Goal: Transaction & Acquisition: Book appointment/travel/reservation

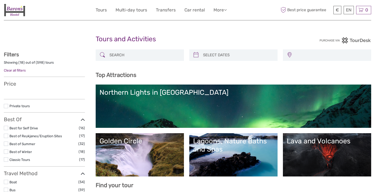
select select
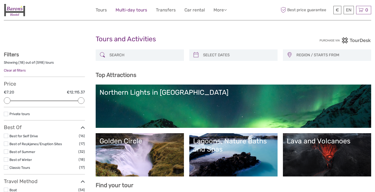
click at [133, 9] on link "Multi-day tours" at bounding box center [132, 9] width 32 height 7
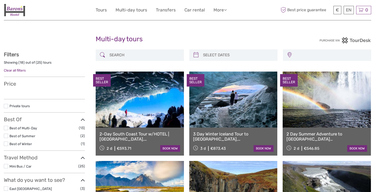
select select
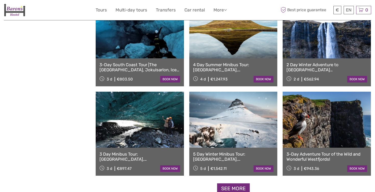
scroll to position [415, 0]
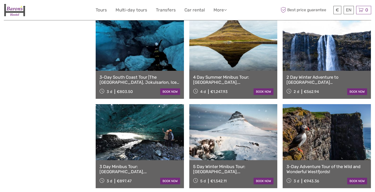
click at [299, 77] on link "2 Day Winter Adventure to Icelands South Coast, Diamond Beach, Ice Cave and Nor…" at bounding box center [326, 80] width 81 height 10
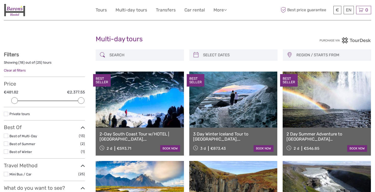
scroll to position [0, 0]
click at [135, 128] on div "2-Day South Coast Tour w/HOTEL | Blue Ice Cave, Jokulsarlon, Black Beach & Wate…" at bounding box center [140, 142] width 88 height 28
click at [133, 134] on link "2-Day South Coast Tour w/HOTEL | Blue Ice Cave, Jokulsarlon, Black Beach & Wate…" at bounding box center [139, 137] width 81 height 10
click at [303, 135] on link "2 Day Summer Adventure to Icelands South Coast, Glacier Hiking, Jökulsárlón, Di…" at bounding box center [326, 137] width 81 height 10
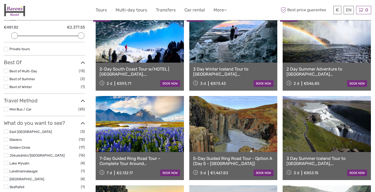
scroll to position [66, 0]
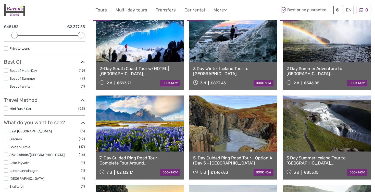
click at [314, 157] on link "3 Day Summer Iceland Tour to Golden Circle, South Coast with Glacier Lagoon & G…" at bounding box center [326, 161] width 81 height 10
click at [298, 160] on link "3 Day Summer Iceland Tour to Golden Circle, South Coast with Glacier Lagoon & G…" at bounding box center [326, 161] width 81 height 10
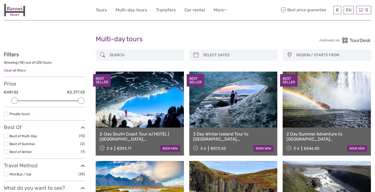
scroll to position [0, 0]
click at [100, 8] on link "Tours" at bounding box center [101, 9] width 11 height 7
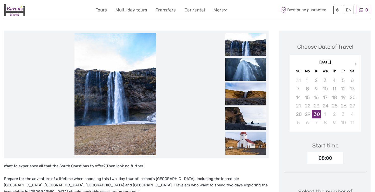
scroll to position [79, 0]
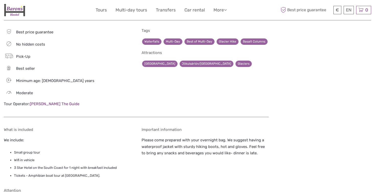
scroll to position [532, 0]
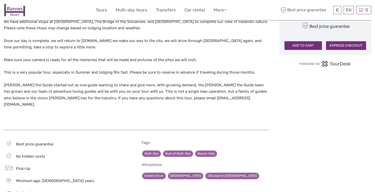
scroll to position [388, 0]
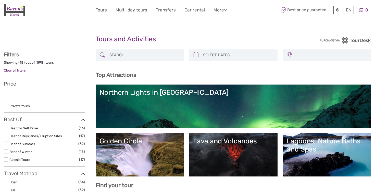
select select
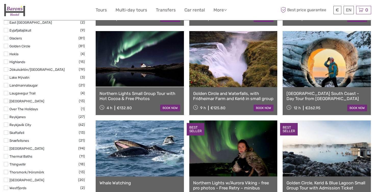
scroll to position [255, 0]
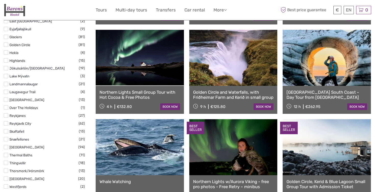
click at [7, 145] on label at bounding box center [6, 147] width 4 height 4
click at [0, 0] on input "checkbox" at bounding box center [0, 0] width 0 height 0
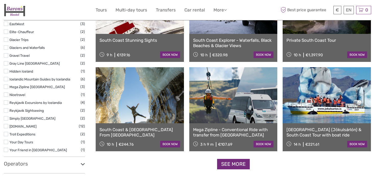
scroll to position [465, 0]
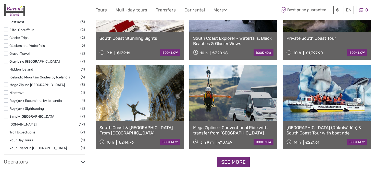
click at [307, 130] on link "Glacier Lagoon (Jökulsárlón) & South Coast Tour with boat ride" at bounding box center [326, 130] width 81 height 10
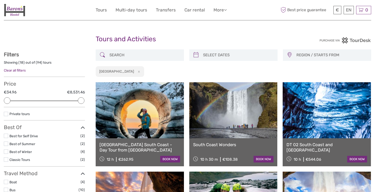
scroll to position [0, 0]
click at [135, 72] on button "x" at bounding box center [138, 71] width 7 height 5
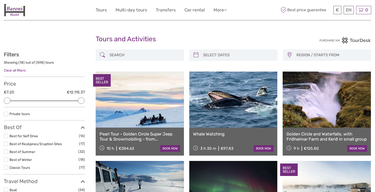
click at [166, 57] on input "search" at bounding box center [144, 55] width 74 height 9
type input "s"
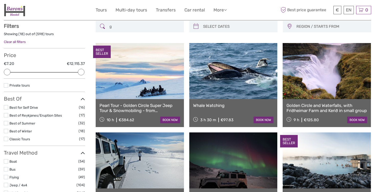
scroll to position [29, 0]
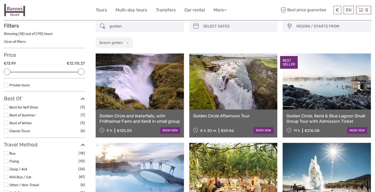
type input "golden"
click at [123, 119] on link "Golden Circle and Waterfalls, with Friðheimar Farm and Kerið in small group" at bounding box center [139, 119] width 81 height 10
click at [147, 118] on link "Golden Circle and Waterfalls, with Friðheimar Farm and Kerið in small group" at bounding box center [139, 119] width 81 height 10
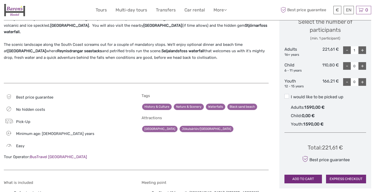
scroll to position [227, 0]
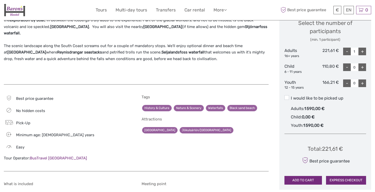
click at [363, 49] on div "+" at bounding box center [362, 52] width 8 height 8
type input "5"
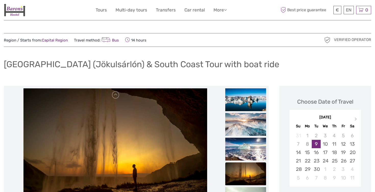
scroll to position [0, 0]
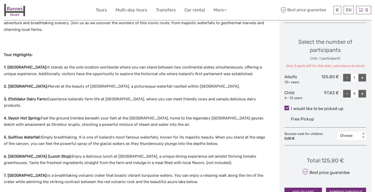
scroll to position [205, 0]
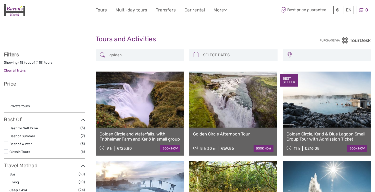
select select
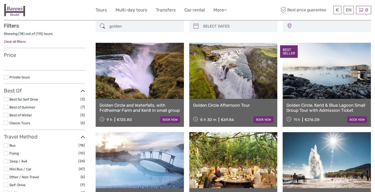
select select
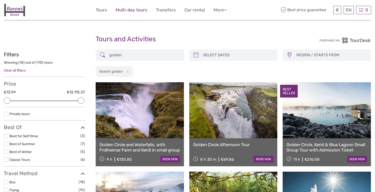
click at [131, 10] on link "Multi-day tours" at bounding box center [132, 9] width 32 height 7
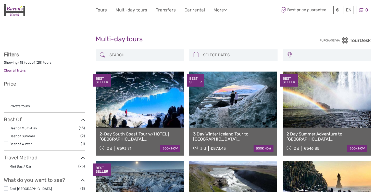
select select
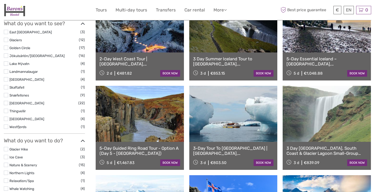
scroll to position [168, 0]
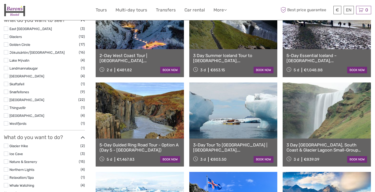
click at [143, 57] on link "2-Day West Coast Tour | [GEOGRAPHIC_DATA], [GEOGRAPHIC_DATA] w/Canyon Baths" at bounding box center [139, 58] width 81 height 10
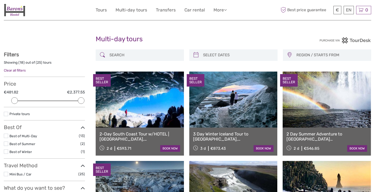
scroll to position [0, 0]
click at [97, 12] on link "Tours" at bounding box center [101, 9] width 11 height 7
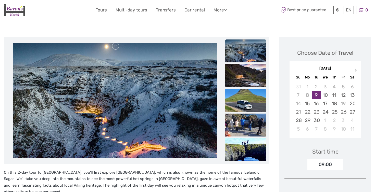
scroll to position [48, 0]
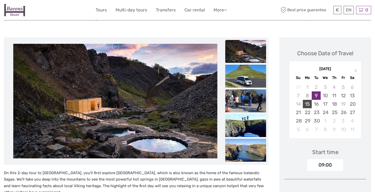
click at [308, 104] on div "15" at bounding box center [307, 104] width 9 height 8
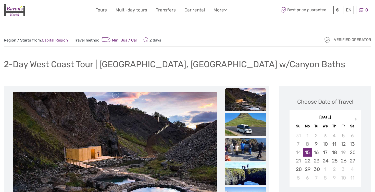
scroll to position [0, 0]
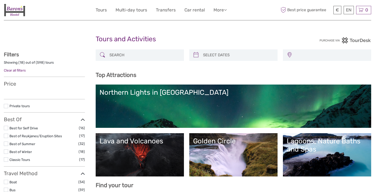
select select
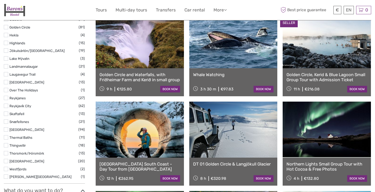
scroll to position [274, 0]
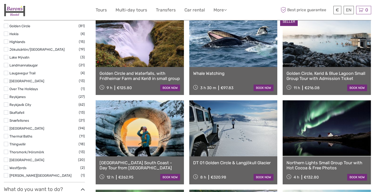
click at [7, 158] on label at bounding box center [6, 160] width 4 height 4
click at [0, 0] on input "checkbox" at bounding box center [0, 0] width 0 height 0
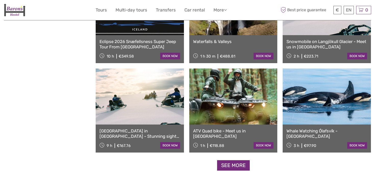
scroll to position [467, 0]
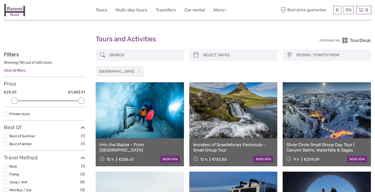
scroll to position [0, 0]
click at [135, 71] on button "x" at bounding box center [138, 71] width 7 height 5
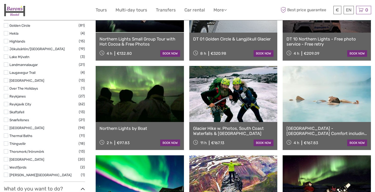
scroll to position [280, 0]
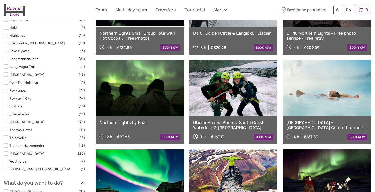
click at [35, 111] on label "Snæfellsnes" at bounding box center [43, 114] width 69 height 6
click at [0, 0] on input "checkbox" at bounding box center [0, 0] width 0 height 0
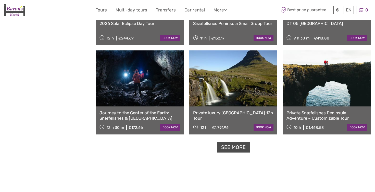
scroll to position [490, 0]
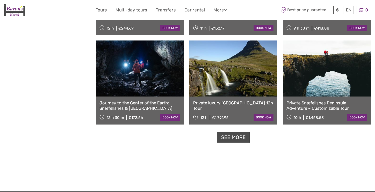
click at [228, 134] on link "See more" at bounding box center [233, 137] width 33 height 10
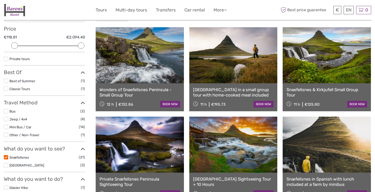
scroll to position [81, 0]
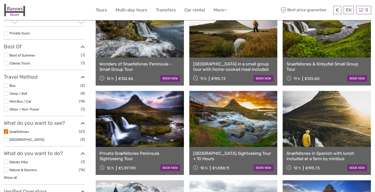
click at [6, 130] on label at bounding box center [6, 132] width 4 height 4
click at [0, 0] on input "checkbox" at bounding box center [0, 0] width 0 height 0
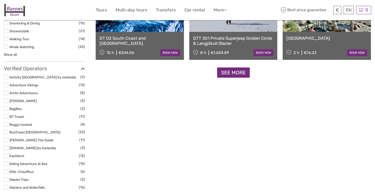
scroll to position [544, 0]
click at [6, 130] on label at bounding box center [6, 132] width 4 height 4
click at [0, 0] on input "checkbox" at bounding box center [0, 0] width 0 height 0
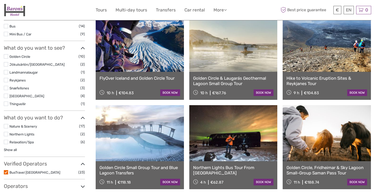
scroll to position [181, 0]
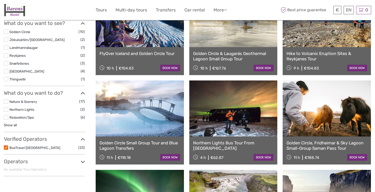
click at [5, 146] on label at bounding box center [6, 148] width 4 height 4
click at [0, 0] on input "checkbox" at bounding box center [0, 0] width 0 height 0
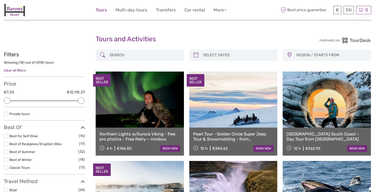
click at [101, 13] on link "Tours" at bounding box center [101, 9] width 11 height 7
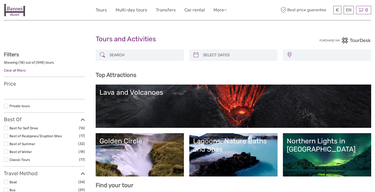
select select
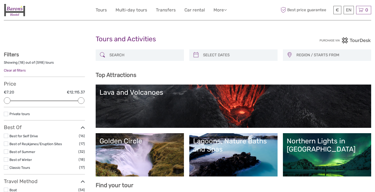
click at [142, 59] on input "search" at bounding box center [144, 55] width 74 height 9
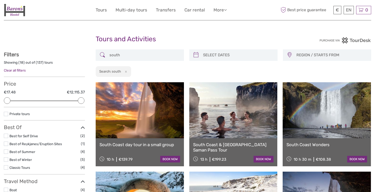
type input "south"
click at [126, 71] on button "x" at bounding box center [125, 71] width 7 height 5
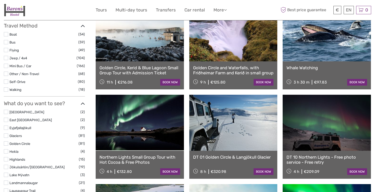
scroll to position [169, 0]
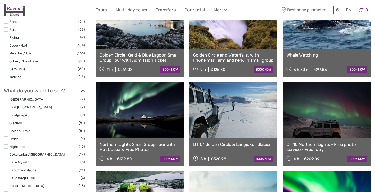
click at [5, 152] on li "Jökulsárlón/Glacier Lagoon (19)" at bounding box center [44, 155] width 81 height 6
click at [6, 152] on label at bounding box center [6, 154] width 4 height 4
click at [0, 0] on input "checkbox" at bounding box center [0, 0] width 0 height 0
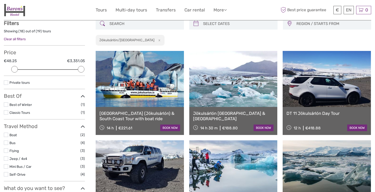
scroll to position [29, 0]
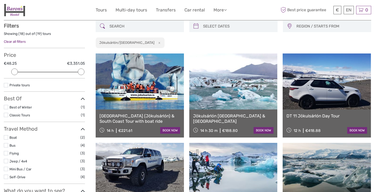
click at [139, 117] on link "Glacier Lagoon (Jökulsárlón) & South Coast Tour with boat ride" at bounding box center [139, 119] width 81 height 10
click at [243, 117] on link "Jökulsárlón Glacial Lagoon & Diamond Beach" at bounding box center [233, 119] width 81 height 10
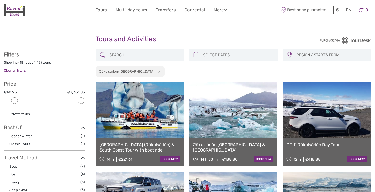
scroll to position [0, 0]
click at [155, 71] on button "x" at bounding box center [158, 71] width 7 height 5
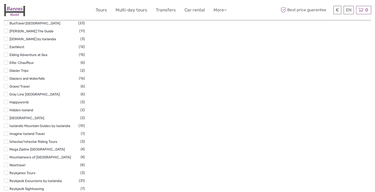
scroll to position [654, 0]
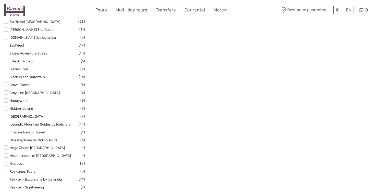
click at [6, 177] on label at bounding box center [6, 179] width 4 height 4
click at [0, 0] on input "checkbox" at bounding box center [0, 0] width 0 height 0
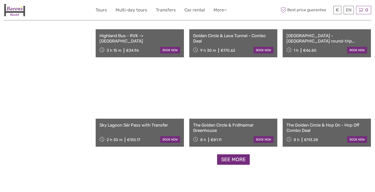
scroll to position [468, 0]
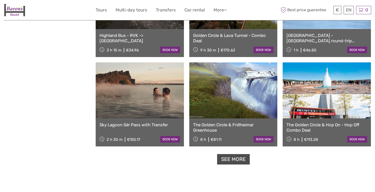
click at [226, 163] on link "See more" at bounding box center [233, 159] width 33 height 10
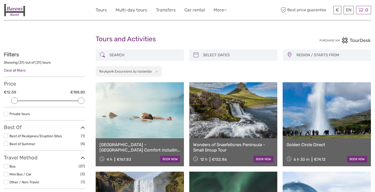
scroll to position [0, 0]
click at [157, 72] on button "x" at bounding box center [155, 71] width 7 height 5
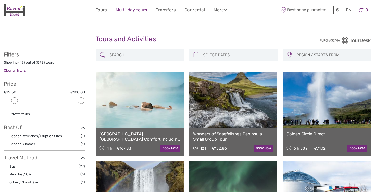
click at [134, 8] on link "Multi-day tours" at bounding box center [132, 9] width 32 height 7
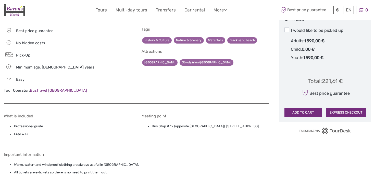
scroll to position [294, 0]
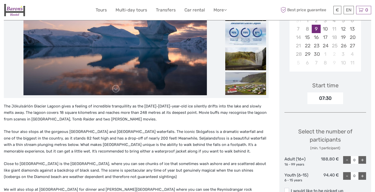
scroll to position [125, 0]
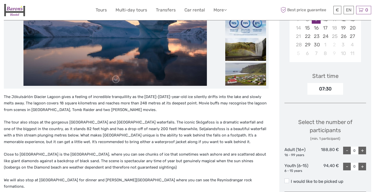
click at [364, 149] on div "+" at bounding box center [362, 151] width 8 height 8
type input "4"
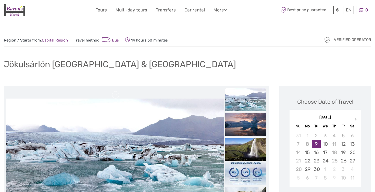
scroll to position [0, 0]
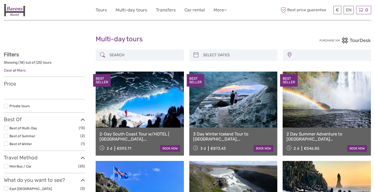
select select
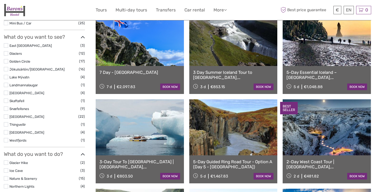
scroll to position [154, 0]
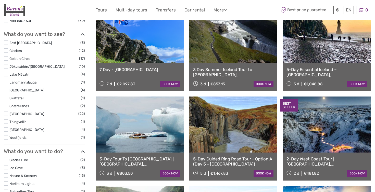
click at [305, 160] on link "2-Day West Coast Tour | [GEOGRAPHIC_DATA], [GEOGRAPHIC_DATA] w/Canyon Baths" at bounding box center [326, 162] width 81 height 10
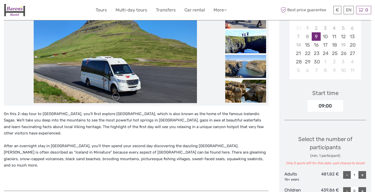
scroll to position [108, 0]
click at [355, 33] on div "13" at bounding box center [352, 36] width 9 height 8
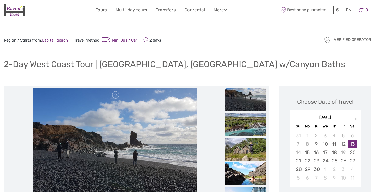
scroll to position [0, 0]
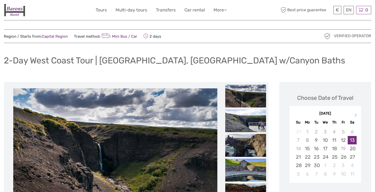
scroll to position [31, 0]
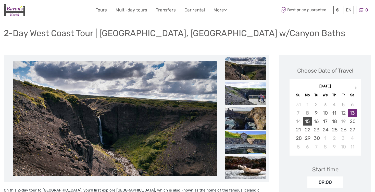
click at [306, 119] on div "15" at bounding box center [307, 121] width 9 height 8
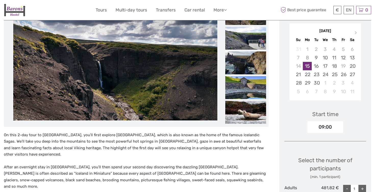
scroll to position [83, 0]
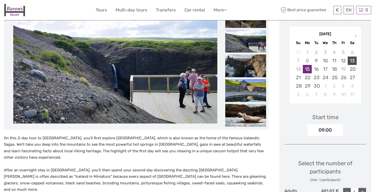
click at [350, 63] on div "13" at bounding box center [352, 61] width 9 height 8
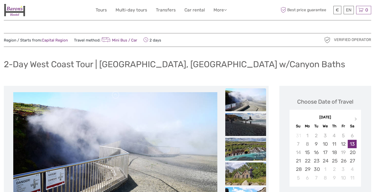
scroll to position [0, 0]
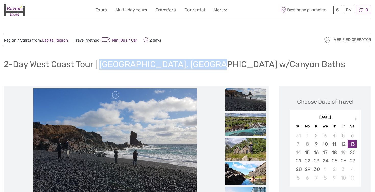
drag, startPoint x: 102, startPoint y: 64, endPoint x: 199, endPoint y: 63, distance: 97.7
click at [199, 63] on h1 "2-Day West Coast Tour | Snæfellsnes, Silver Circle w/Canyon Baths" at bounding box center [174, 64] width 341 height 10
copy h1 "Snæfellsnes, Silver Circle"
click at [19, 10] on img at bounding box center [14, 10] width 21 height 13
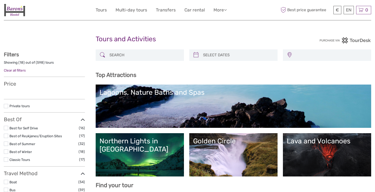
select select
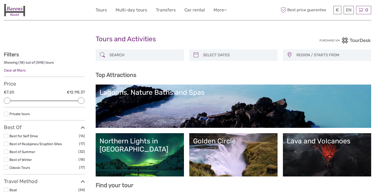
click at [161, 57] on input "search" at bounding box center [144, 55] width 74 height 9
paste input "Snæfellsnes, [GEOGRAPHIC_DATA]"
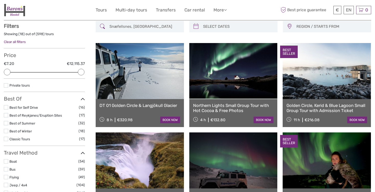
scroll to position [29, 0]
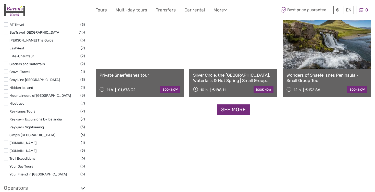
scroll to position [518, 0]
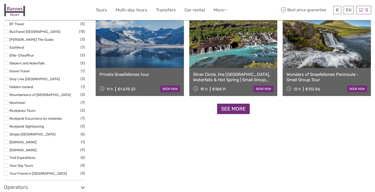
type input "Snæfellsnes, [GEOGRAPHIC_DATA]"
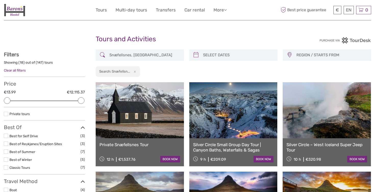
scroll to position [0, 0]
click at [223, 144] on link "Silver Circle Small Group Day Tour | Canyon Baths, Waterfalls & Sagas" at bounding box center [233, 147] width 81 height 10
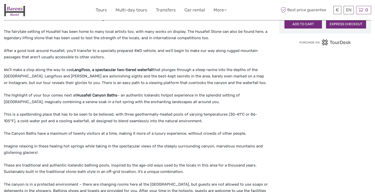
scroll to position [388, 0]
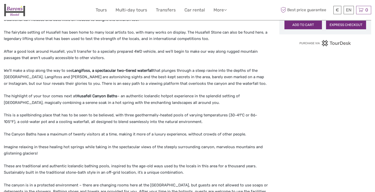
drag, startPoint x: 76, startPoint y: 84, endPoint x: 119, endPoint y: 86, distance: 43.4
click at [119, 93] on p "The highlight of your tour comes next at [GEOGRAPHIC_DATA] – an authentic Icela…" at bounding box center [136, 99] width 265 height 13
copy p "Husafell Canyon Baths"
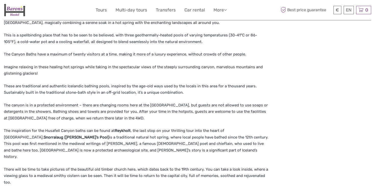
scroll to position [472, 0]
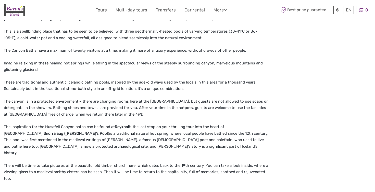
click at [302, 92] on div "Choose Date of Travel Next Month [DATE] Su Mo Tu We Th Fr Sa 31 1 2 3 4 5 6 7 8…" at bounding box center [325, 19] width 92 height 810
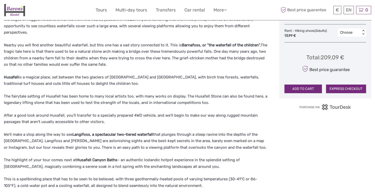
scroll to position [324, 0]
